Goal: Task Accomplishment & Management: Manage account settings

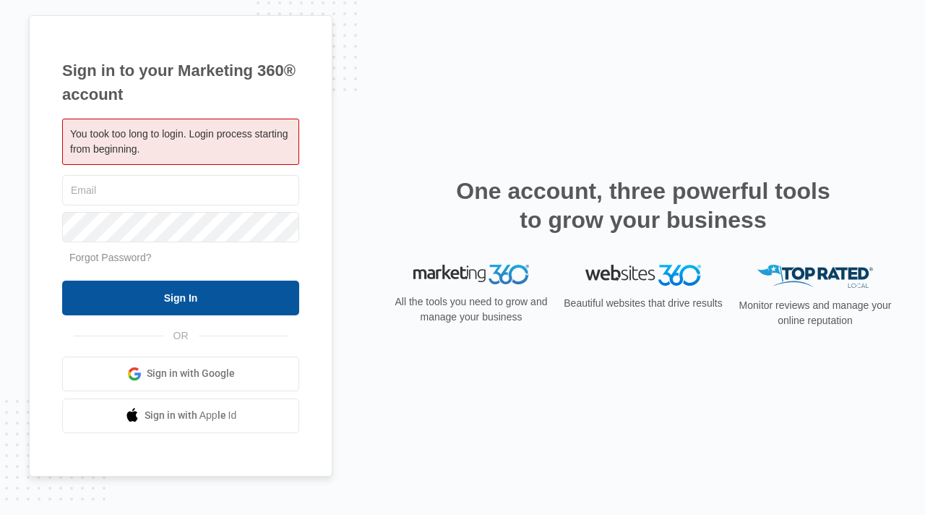
type input "[PERSON_NAME][EMAIL_ADDRESS][DOMAIN_NAME]"
click at [214, 291] on input "Sign In" at bounding box center [180, 297] width 237 height 35
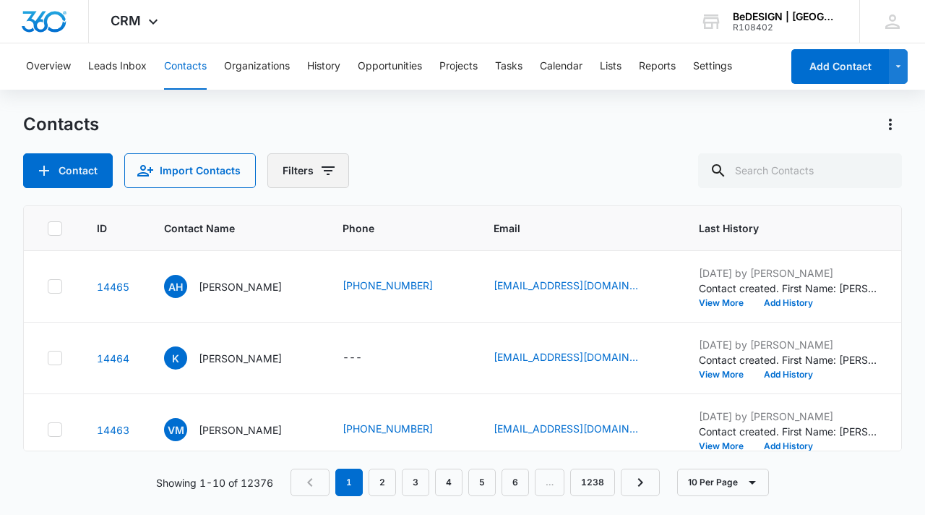
click at [304, 180] on button "Filters" at bounding box center [308, 170] width 82 height 35
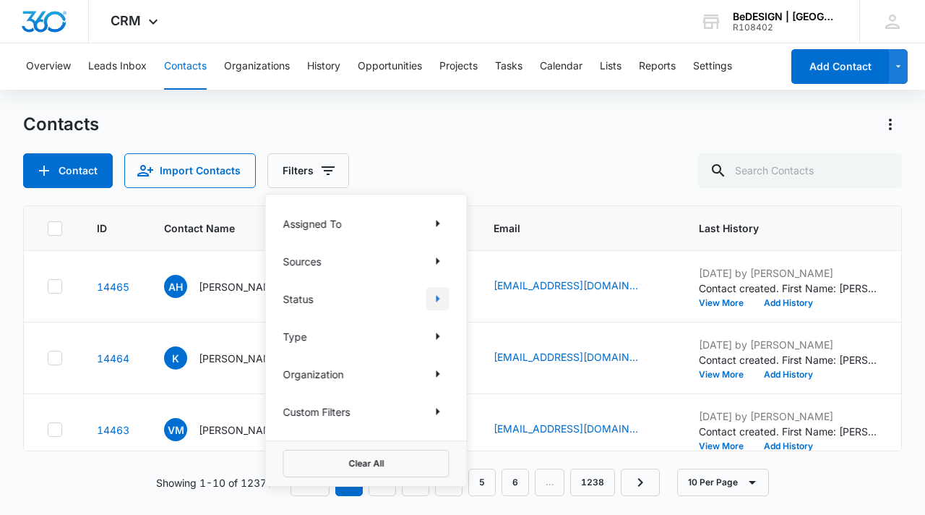
click at [434, 297] on icon "Show Status filters" at bounding box center [437, 298] width 17 height 17
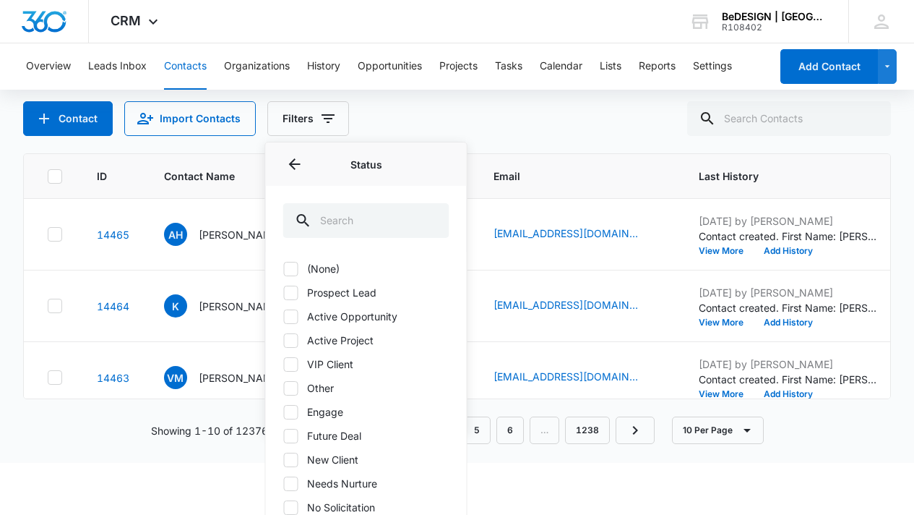
scroll to position [79, 0]
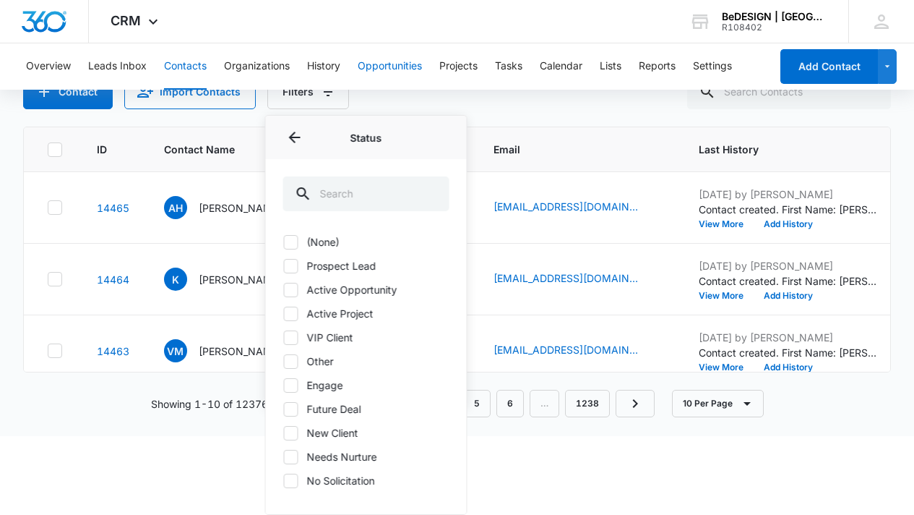
click at [371, 68] on button "Opportunities" at bounding box center [390, 66] width 64 height 46
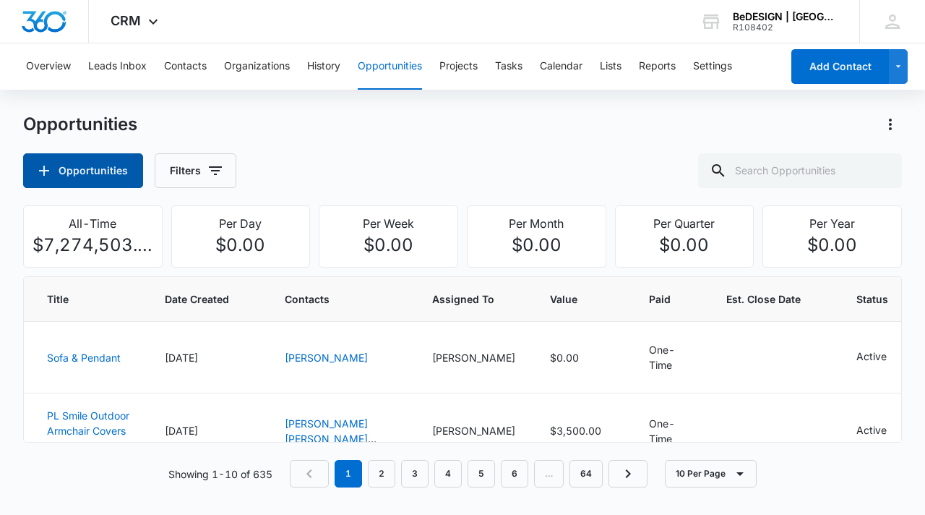
click at [120, 173] on button "Opportunities" at bounding box center [83, 170] width 120 height 35
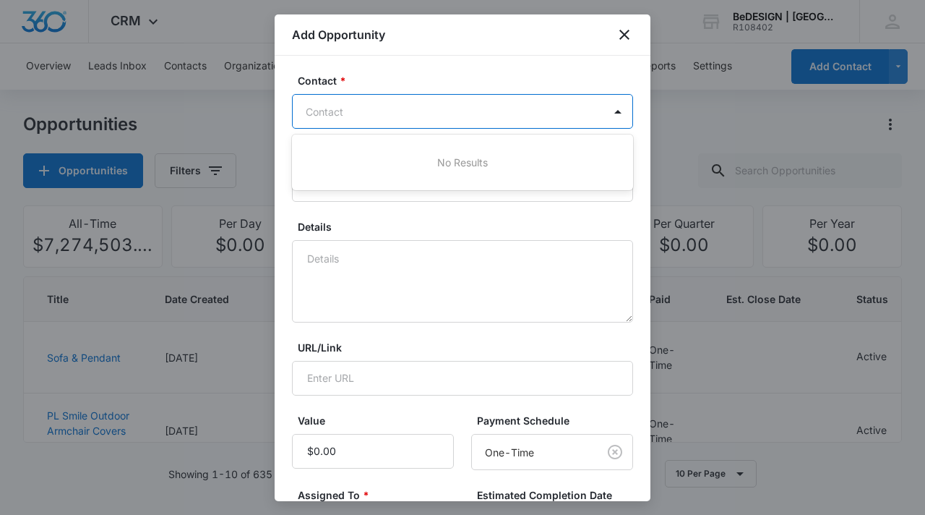
click at [403, 121] on div "Contact" at bounding box center [448, 111] width 311 height 33
type input "s"
type input "sus"
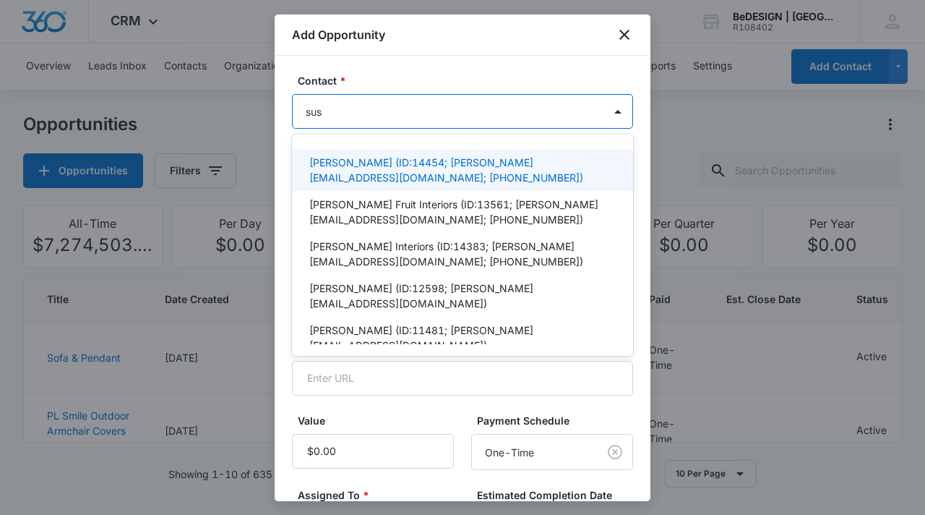
click at [478, 166] on p "Susan Battestin (ID:14454; susan.bettestin@gmail.com; (337) 263-2555)" at bounding box center [461, 170] width 304 height 30
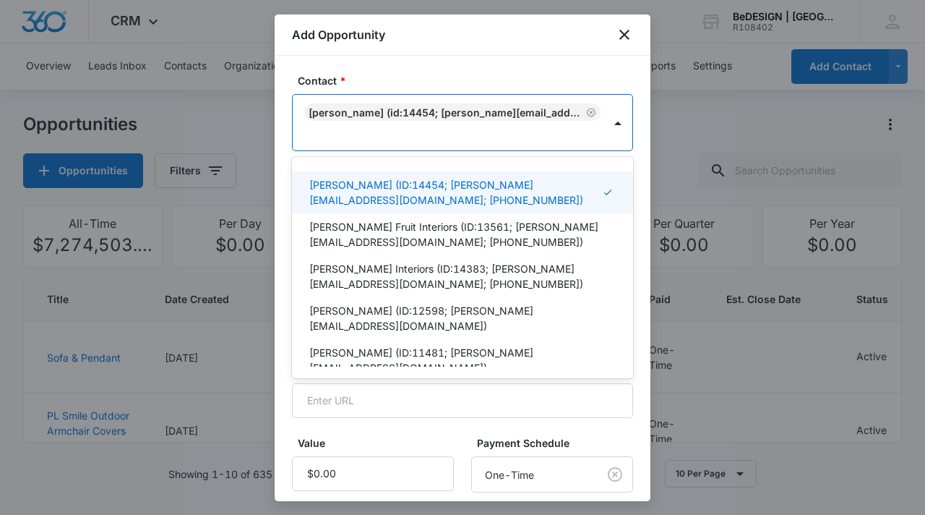
click at [390, 430] on form "Contact * option Susan Battestin (ID:14454; susan.bettestin@gmail.com; (337) 26…" at bounding box center [462, 389] width 341 height 632
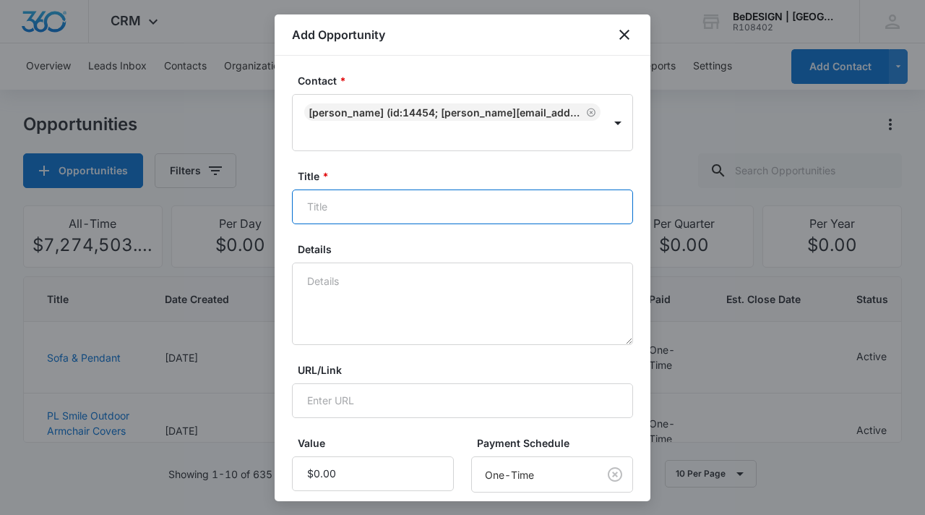
click at [412, 199] on input "Title *" at bounding box center [462, 206] width 341 height 35
type input "Molteni Sofa"
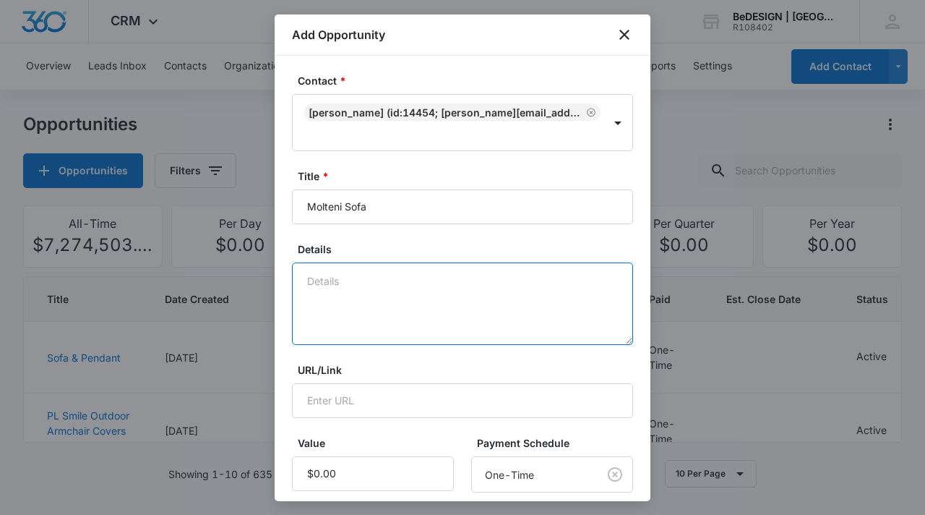
click at [399, 309] on textarea "Details" at bounding box center [462, 303] width 341 height 82
type textarea "Asked Mauricio to order samples."
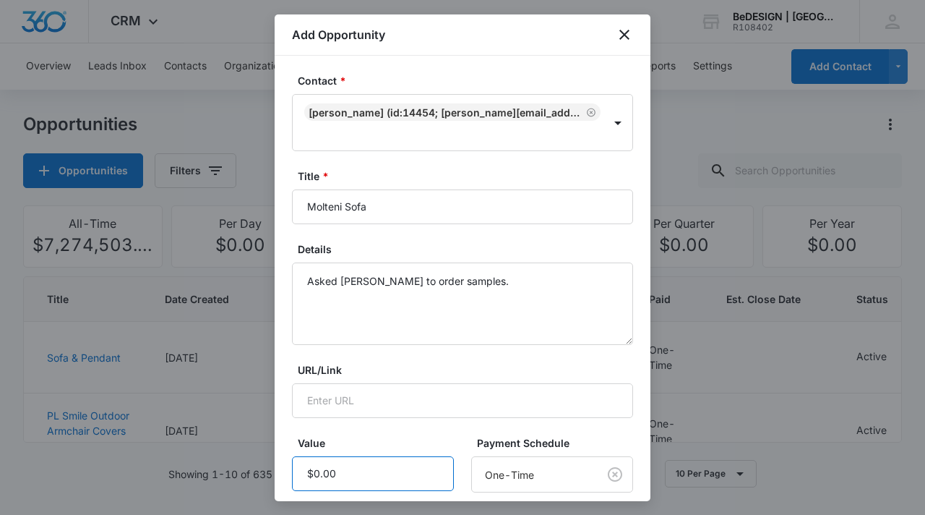
click at [354, 475] on input "Value" at bounding box center [373, 473] width 162 height 35
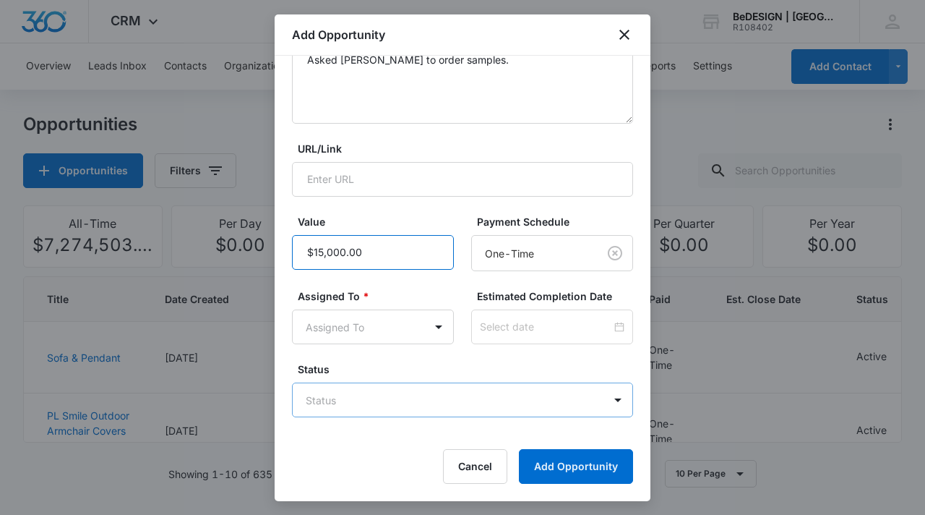
type input "$15,000.00"
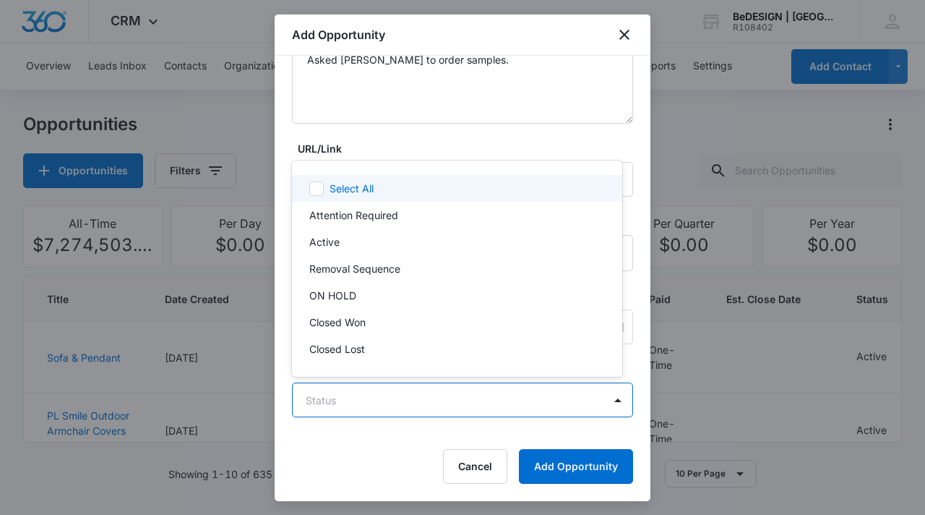
click at [570, 408] on body "CRM Apps Reputation Websites Forms CRM Email Social Content Ads Intelligence Fi…" at bounding box center [462, 257] width 925 height 515
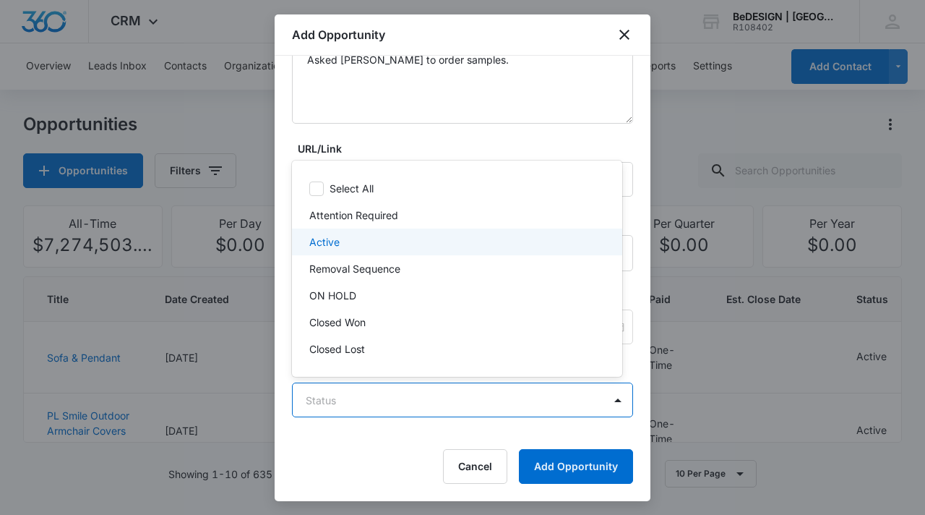
click at [505, 234] on div "Active" at bounding box center [455, 241] width 293 height 15
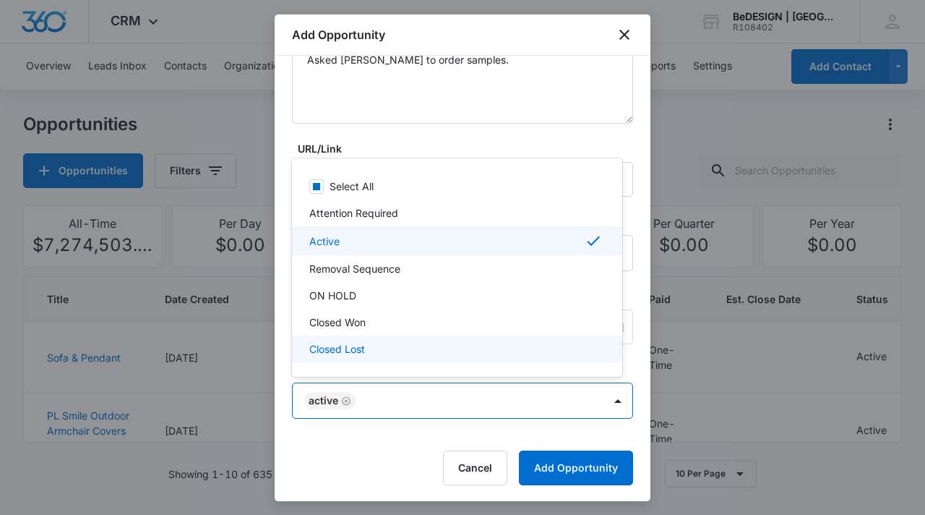
click at [546, 471] on div at bounding box center [462, 257] width 925 height 515
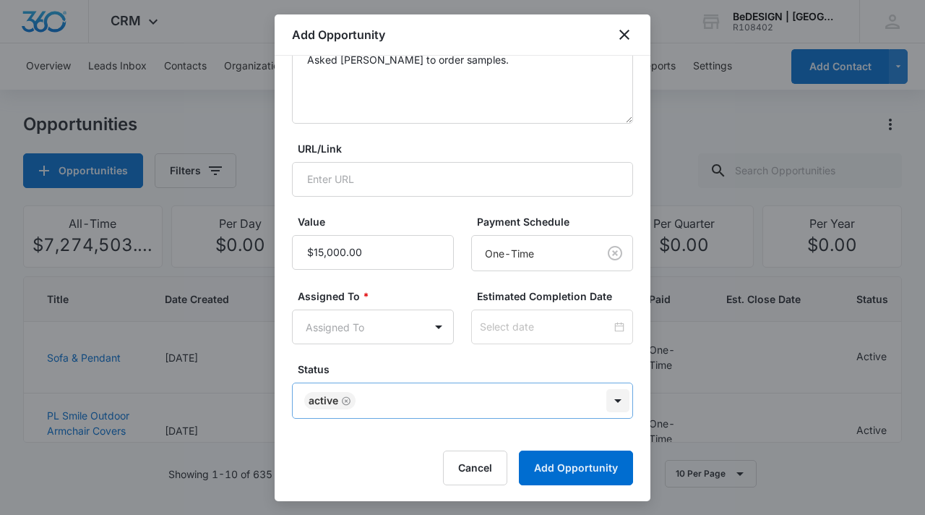
click at [614, 401] on body "CRM Apps Reputation Websites Forms CRM Email Social Content Ads Intelligence Fi…" at bounding box center [462, 257] width 925 height 515
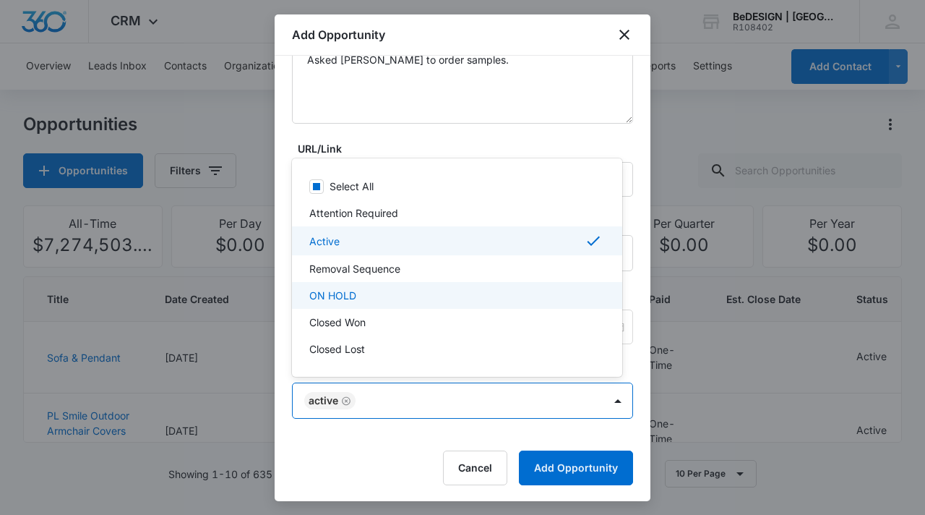
click at [500, 304] on div "ON HOLD" at bounding box center [457, 295] width 330 height 27
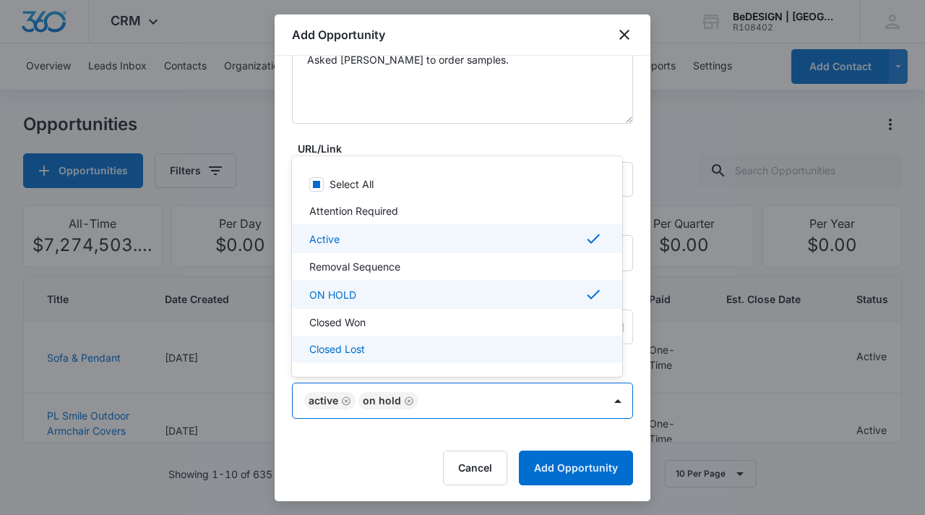
click at [555, 465] on div at bounding box center [462, 257] width 925 height 515
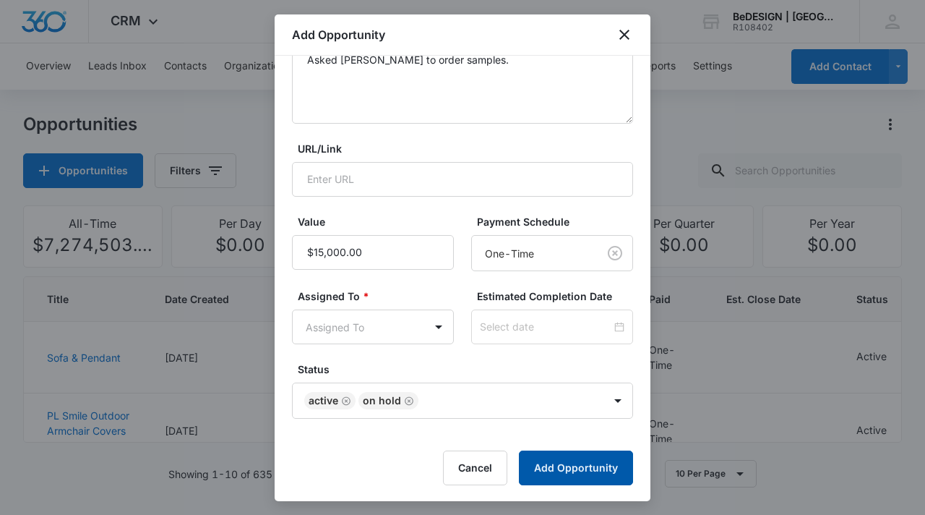
click at [554, 473] on button "Add Opportunity" at bounding box center [576, 467] width 114 height 35
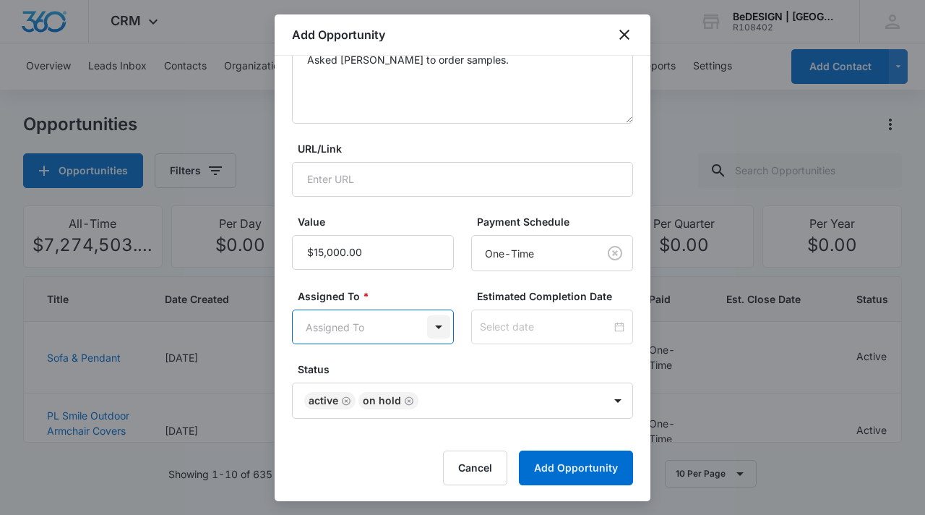
click at [431, 321] on body "CRM Apps Reputation Websites Forms CRM Email Social Content Ads Intelligence Fi…" at bounding box center [462, 257] width 925 height 515
type input "jess"
click at [411, 385] on div "Jessica Estrada" at bounding box center [368, 377] width 119 height 15
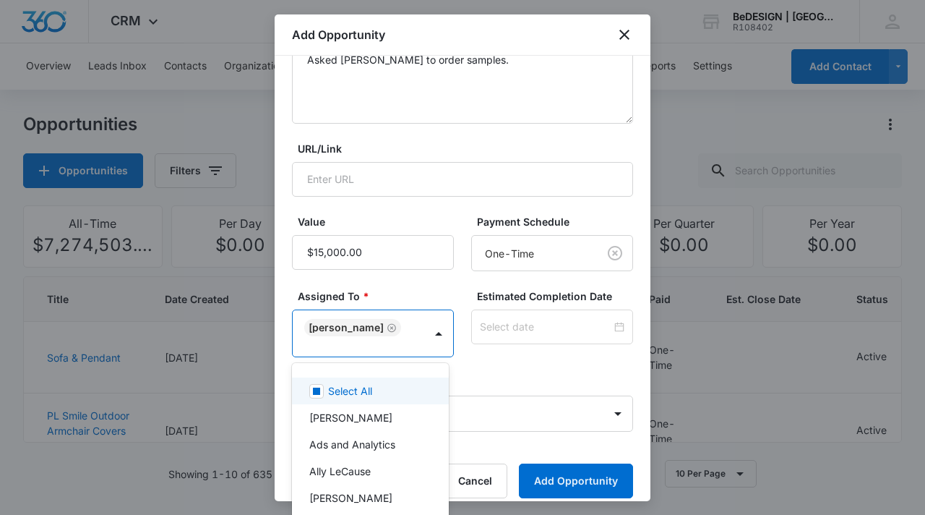
click at [591, 489] on div at bounding box center [462, 257] width 925 height 515
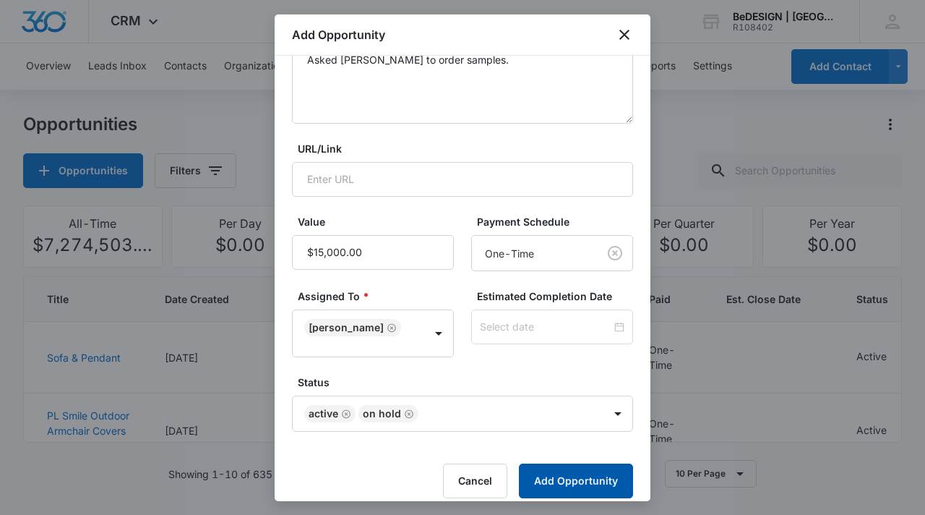
click at [585, 478] on button "Add Opportunity" at bounding box center [576, 480] width 114 height 35
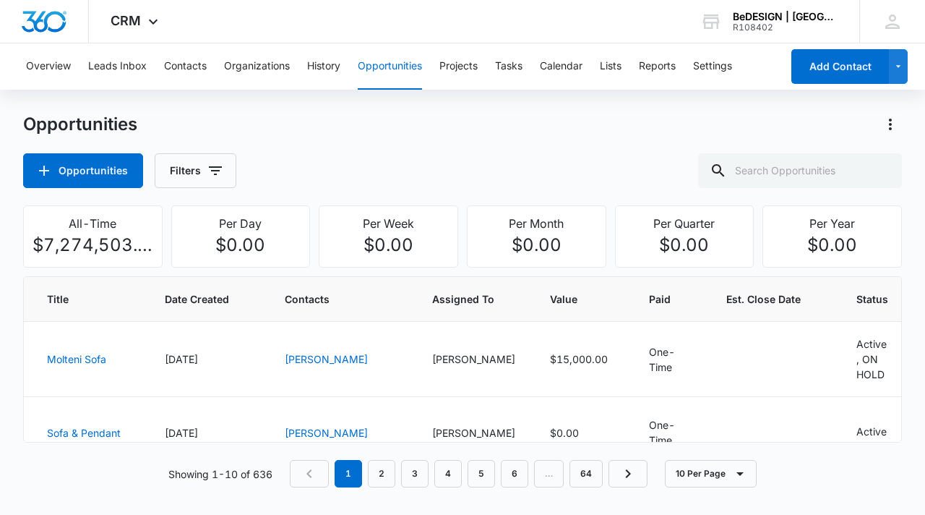
click at [604, 148] on div "Opportunities Opportunities Filters" at bounding box center [462, 150] width 879 height 75
click at [220, 179] on button "Filters" at bounding box center [196, 170] width 82 height 35
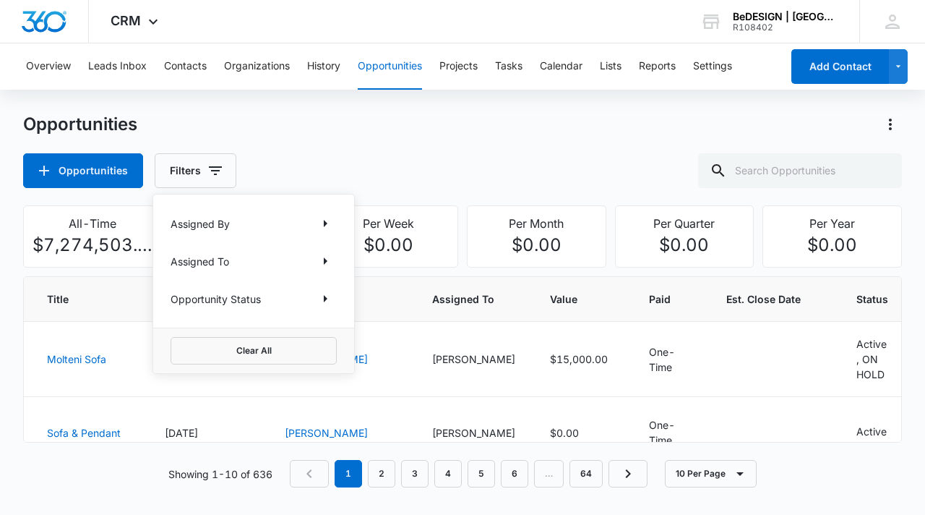
click at [310, 262] on div "Assigned To" at bounding box center [254, 260] width 166 height 23
click at [322, 263] on icon "Show Assigned To filters" at bounding box center [325, 260] width 17 height 17
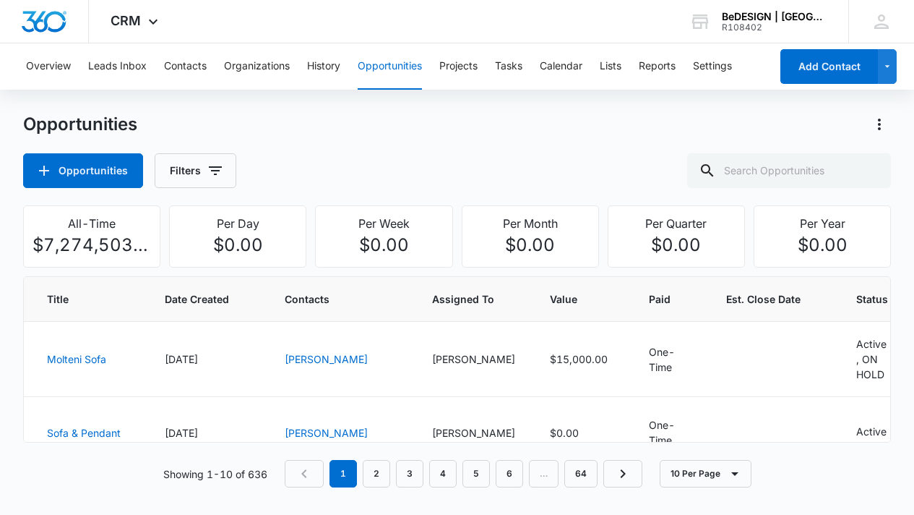
click at [332, 156] on div "Opportunities Filters" at bounding box center [457, 170] width 869 height 35
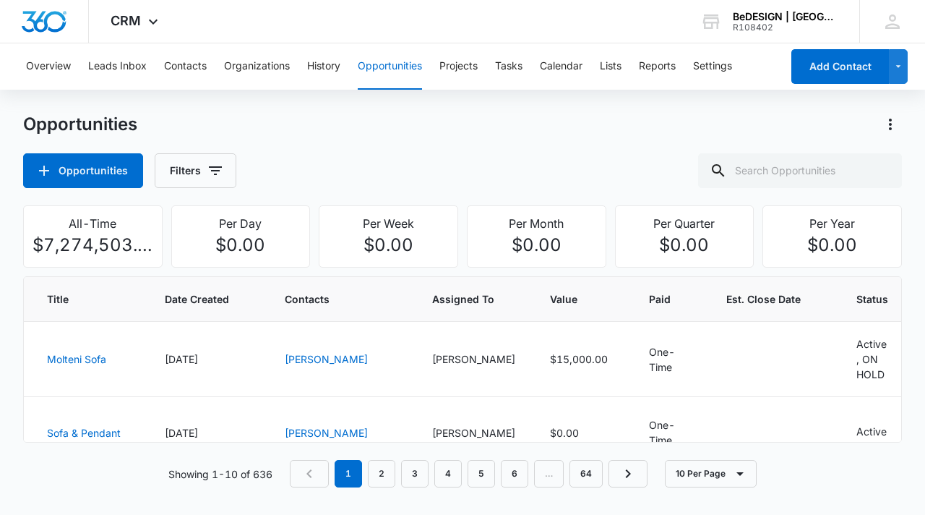
click at [398, 146] on div "Opportunities Opportunities Filters" at bounding box center [462, 150] width 879 height 75
click at [804, 172] on input "text" at bounding box center [800, 170] width 204 height 35
type input "sealy"
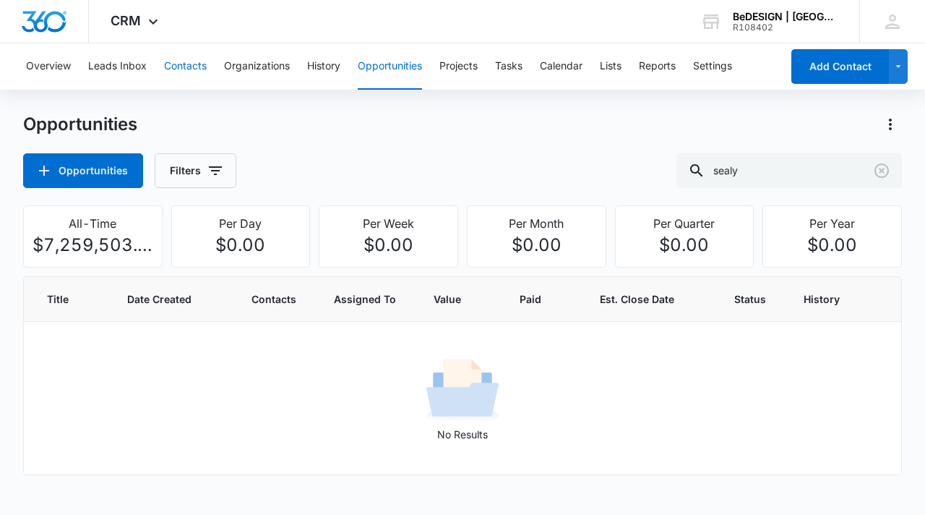
click at [192, 59] on button "Contacts" at bounding box center [185, 66] width 43 height 46
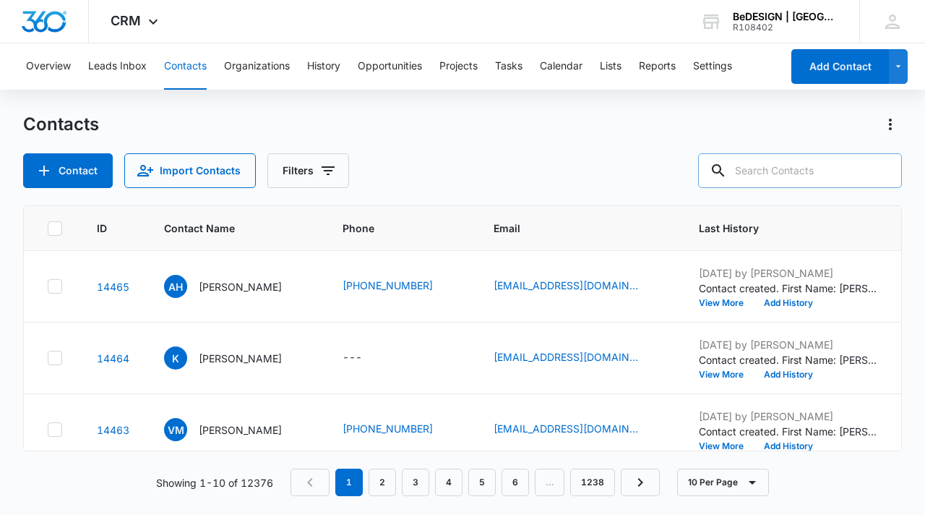
click at [825, 173] on input "text" at bounding box center [800, 170] width 204 height 35
type input "sealy"
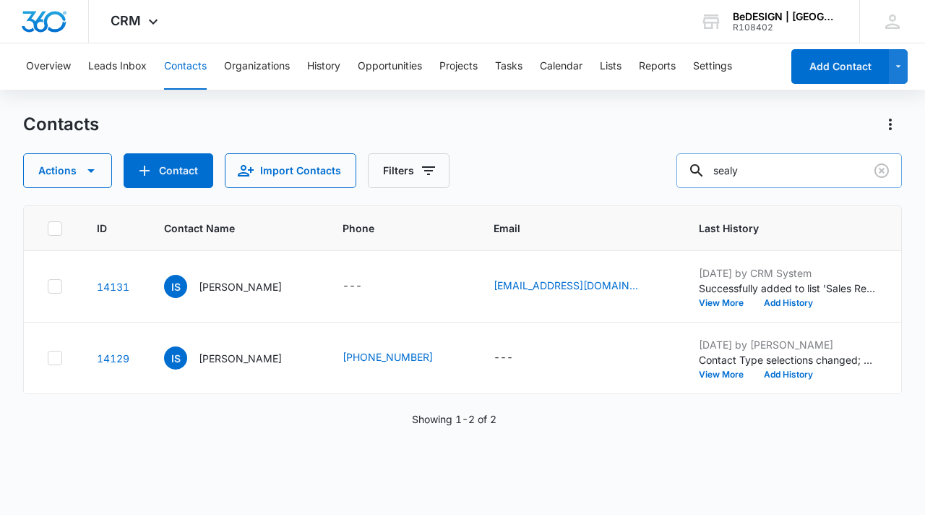
drag, startPoint x: 786, startPoint y: 173, endPoint x: 742, endPoint y: 173, distance: 44.1
click at [742, 173] on div "sealy" at bounding box center [790, 170] width 226 height 35
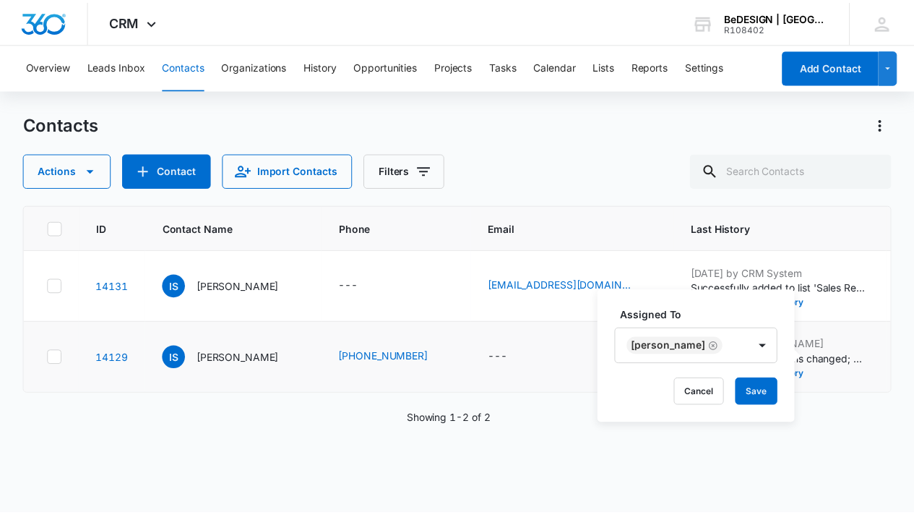
scroll to position [17, 0]
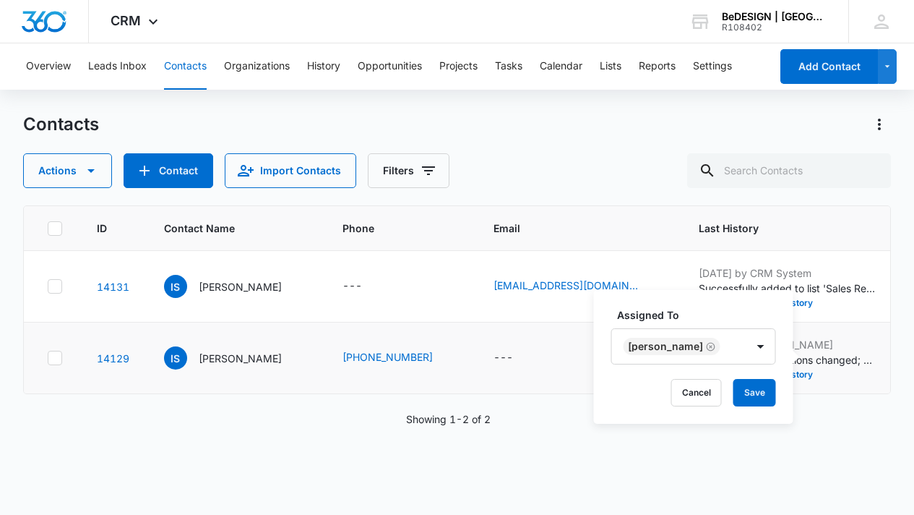
click at [771, 350] on div "Assigned To Lydia Meeks Cancel Save" at bounding box center [693, 357] width 199 height 134
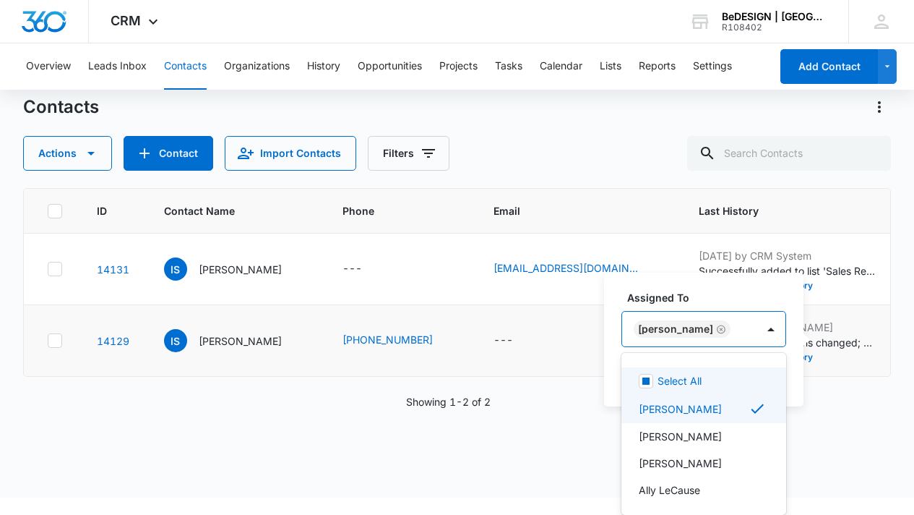
click at [719, 331] on icon "Remove Lydia Meeks" at bounding box center [721, 329] width 10 height 11
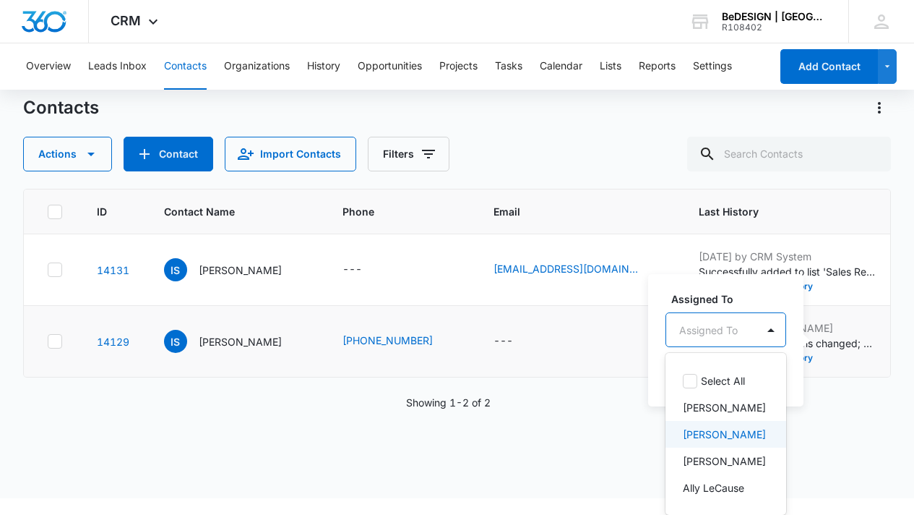
click at [721, 439] on p "Jessica Estrada" at bounding box center [724, 433] width 83 height 15
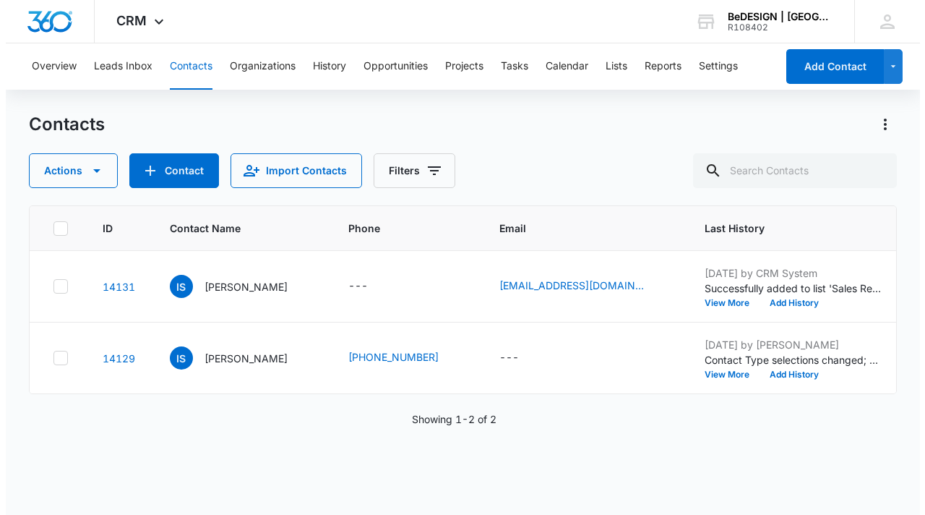
scroll to position [0, 0]
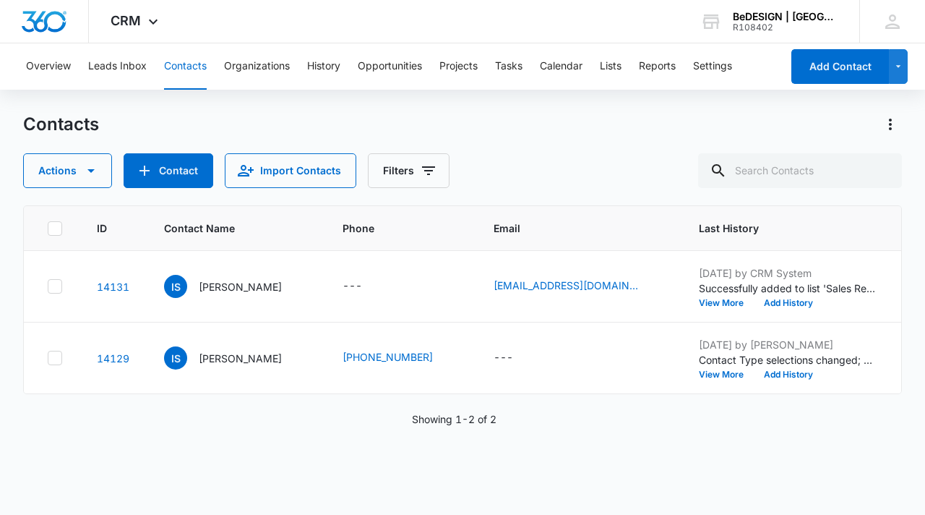
click at [845, 439] on div "ID Contact Name Phone Email Last History Assigned To Contact Type Contact Statu…" at bounding box center [462, 350] width 879 height 291
click at [875, 197] on div at bounding box center [881, 193] width 23 height 23
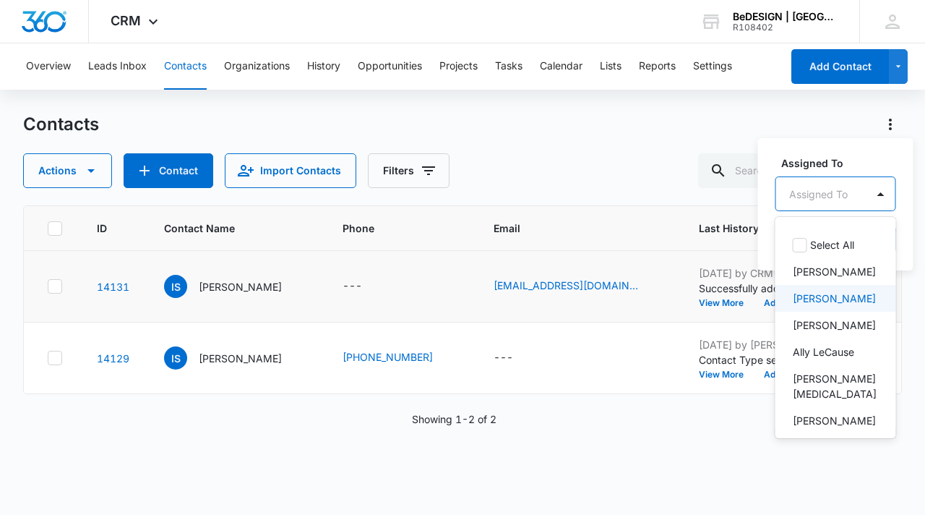
click at [832, 299] on p "Jessica Estrada" at bounding box center [834, 298] width 83 height 15
click at [703, 137] on div "Contacts Actions Contact Import Contacts Filters" at bounding box center [462, 150] width 879 height 75
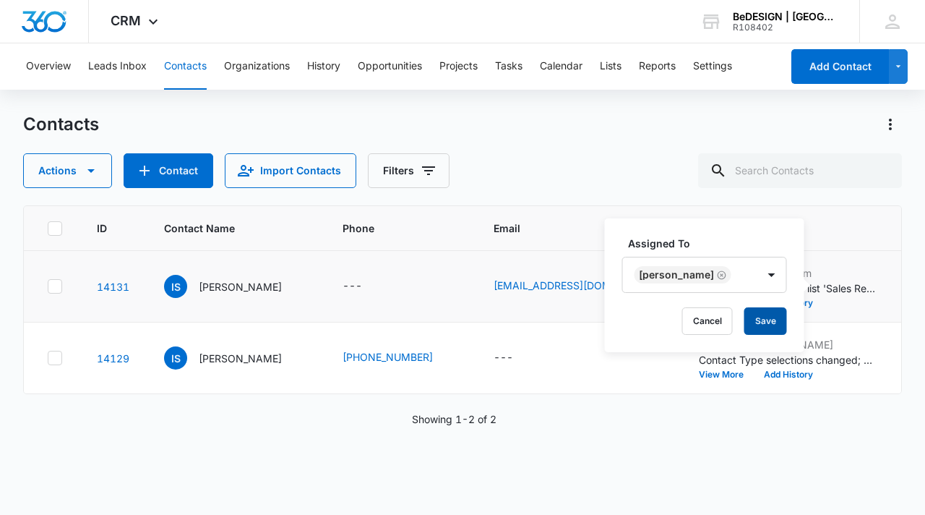
click at [760, 323] on button "Save" at bounding box center [765, 320] width 43 height 27
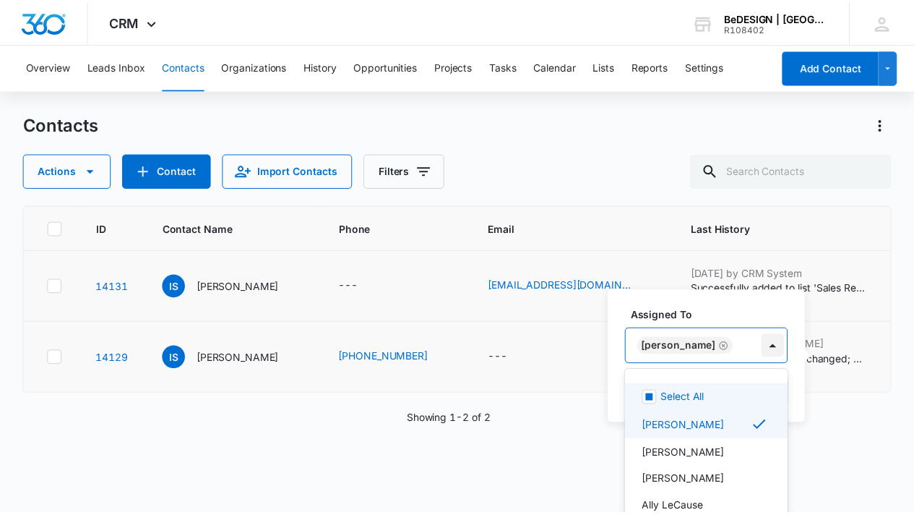
scroll to position [17, 0]
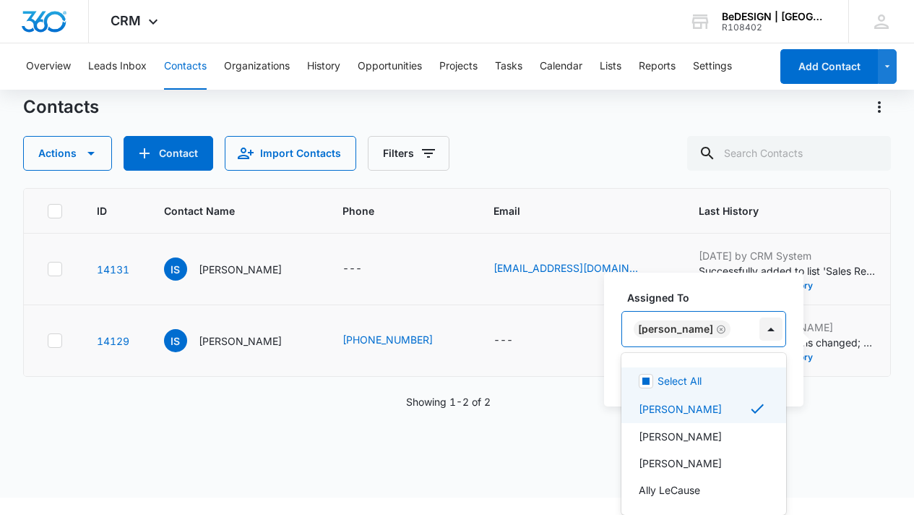
click at [770, 347] on div "Assigned To Select All, 1 of 22. 22 results available. Use Up and Down to choos…" at bounding box center [703, 339] width 199 height 134
click at [721, 432] on p "Jessica Estrada" at bounding box center [680, 436] width 83 height 15
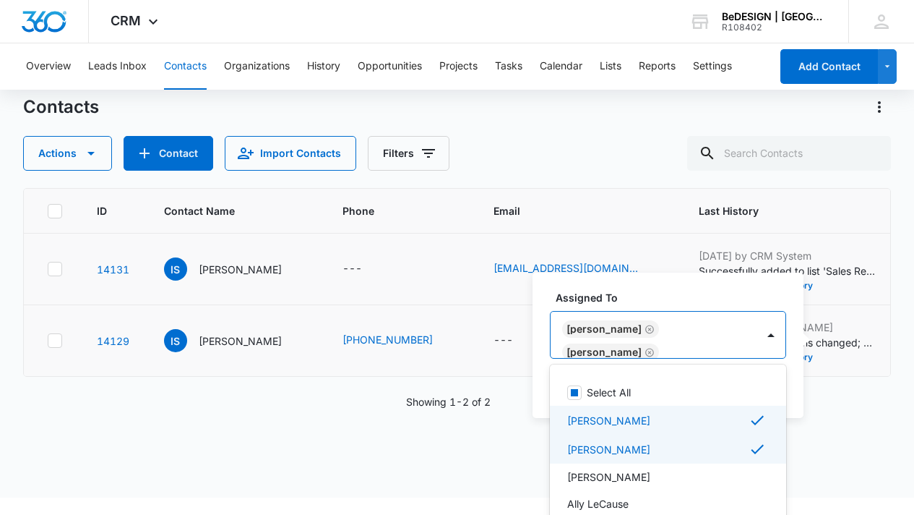
click at [749, 413] on icon at bounding box center [757, 419] width 17 height 17
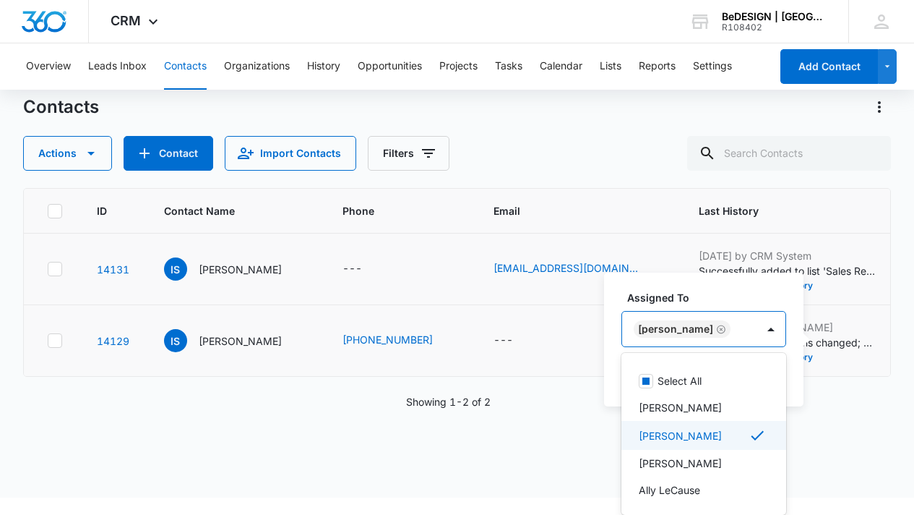
click at [756, 436] on div "Jessica Estrada" at bounding box center [704, 435] width 165 height 29
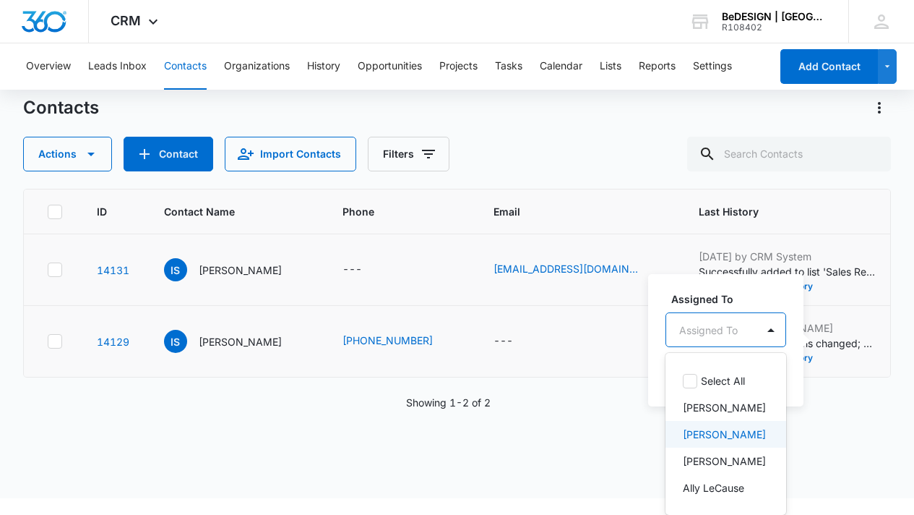
scroll to position [16, 0]
click at [757, 433] on div "Jessica Estrada" at bounding box center [726, 434] width 121 height 27
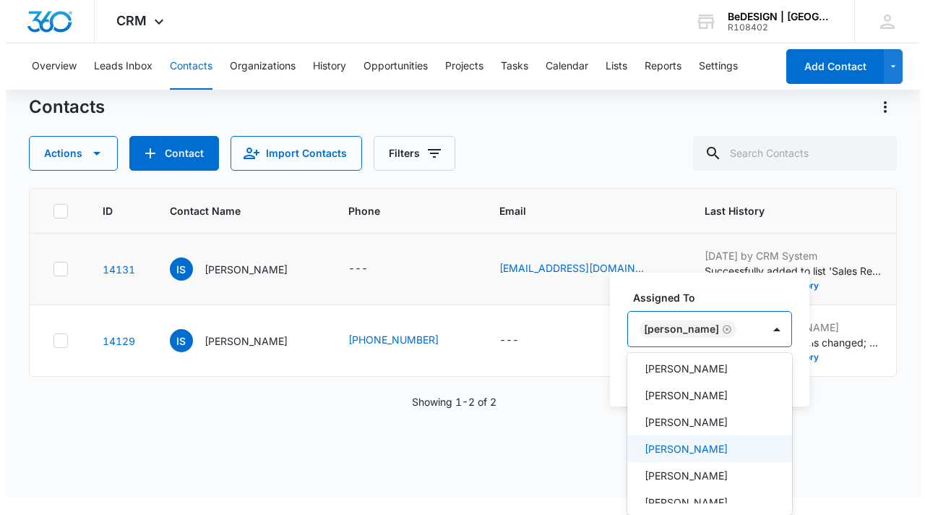
scroll to position [0, 0]
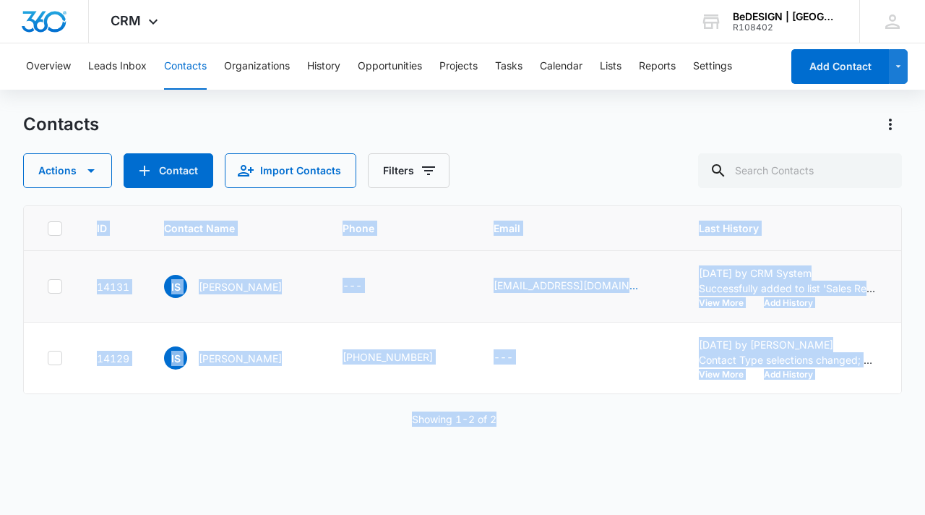
drag, startPoint x: 828, startPoint y: 427, endPoint x: 828, endPoint y: 400, distance: 27.5
click at [828, 400] on div "ID Contact Name Phone Email Last History Assigned To Contact Type Contact Statu…" at bounding box center [462, 350] width 879 height 291
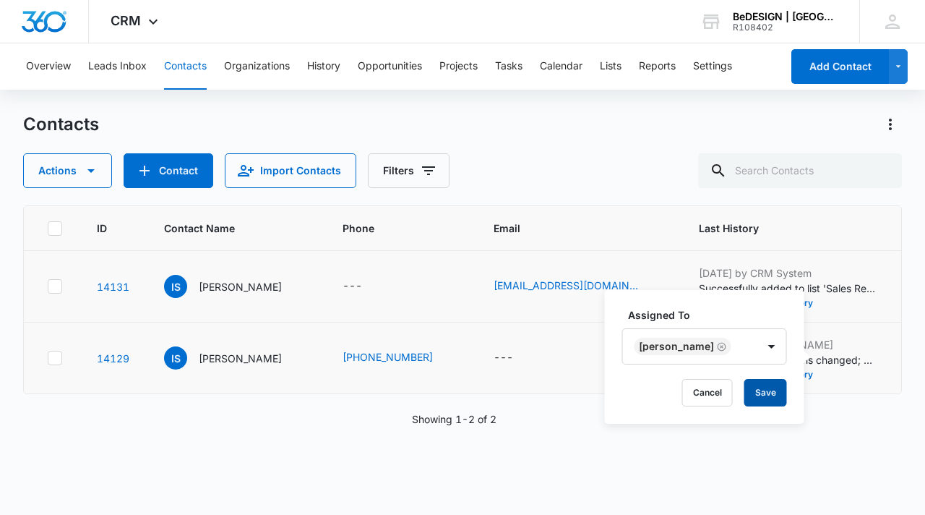
click at [770, 387] on button "Save" at bounding box center [765, 392] width 43 height 27
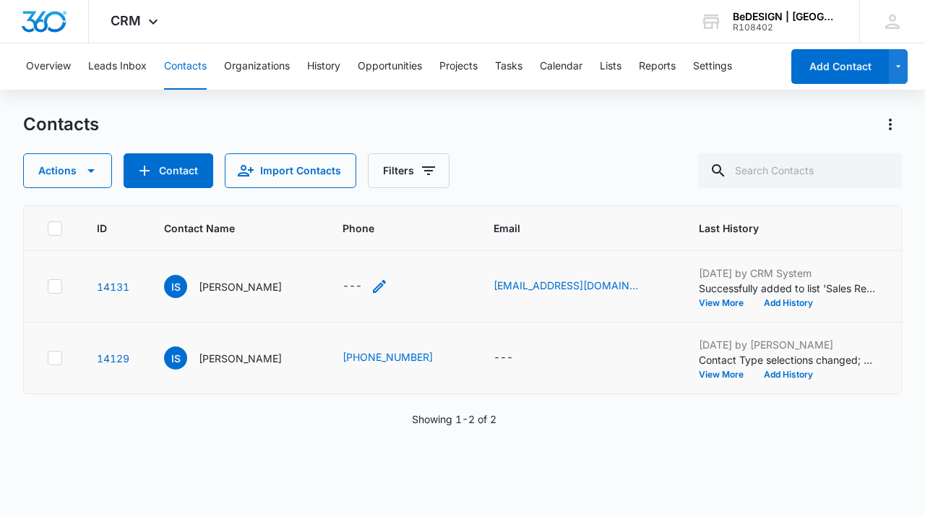
click at [371, 287] on icon "Phone - - Select to Edit Field" at bounding box center [379, 286] width 17 height 17
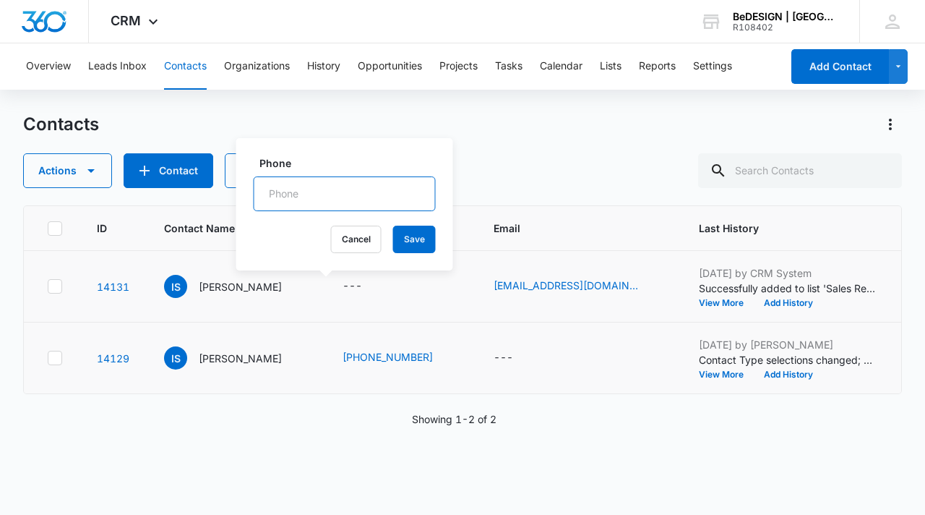
click at [338, 198] on input "Phone" at bounding box center [345, 193] width 182 height 35
type input "(832) 260-1050"
click at [393, 237] on button "Save" at bounding box center [414, 239] width 43 height 27
